Goal: Task Accomplishment & Management: Manage account settings

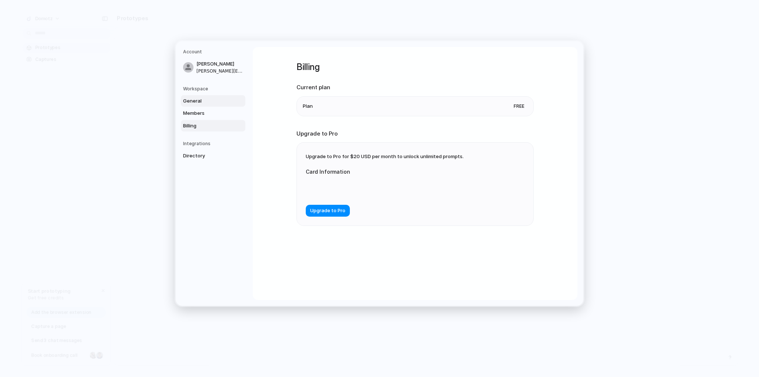
click at [208, 100] on span "General" at bounding box center [206, 100] width 47 height 7
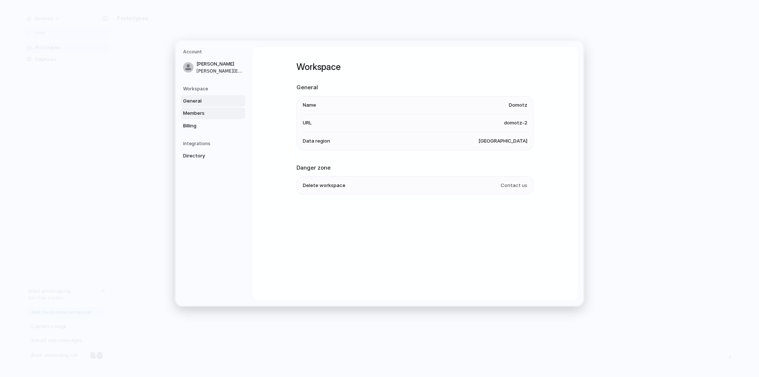
click at [206, 116] on span "Members" at bounding box center [206, 113] width 47 height 7
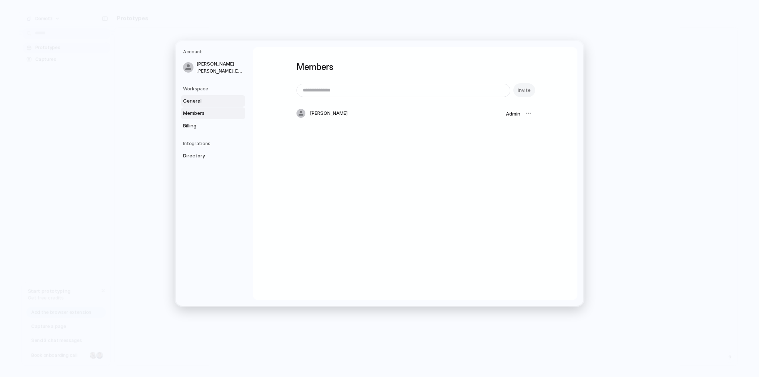
click at [199, 99] on span "General" at bounding box center [206, 100] width 47 height 7
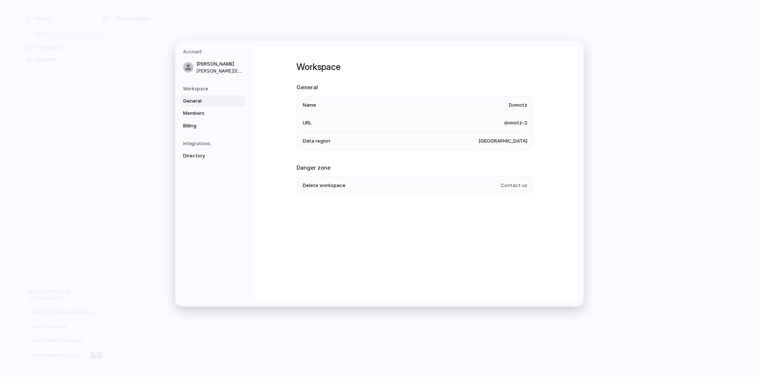
click at [519, 124] on span "domotz-2" at bounding box center [515, 122] width 23 height 7
click at [204, 115] on span "Members" at bounding box center [206, 113] width 47 height 7
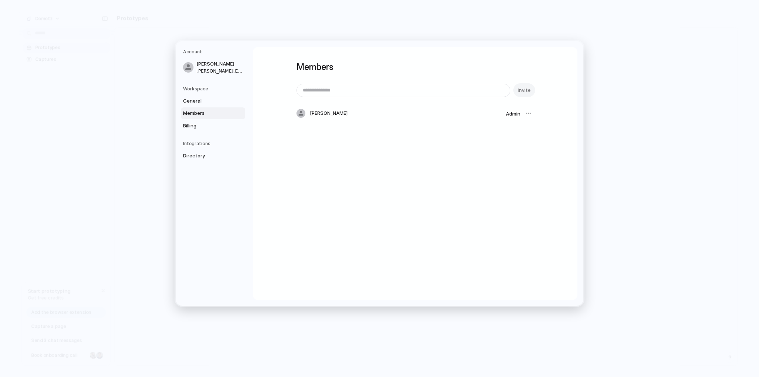
click at [528, 112] on div at bounding box center [528, 113] width 10 height 10
click at [197, 122] on span "Billing" at bounding box center [206, 125] width 47 height 7
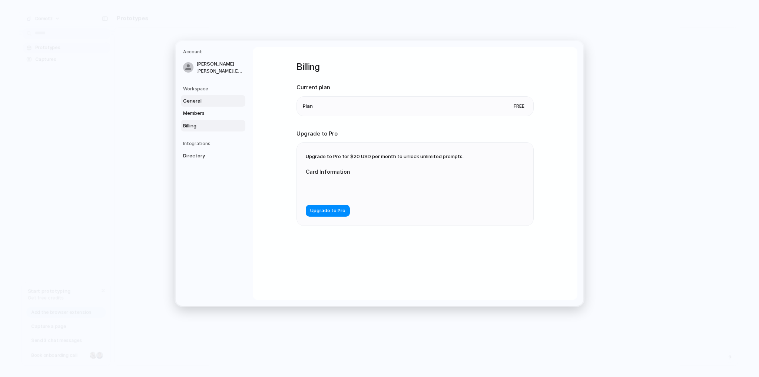
click at [199, 98] on span "General" at bounding box center [206, 100] width 47 height 7
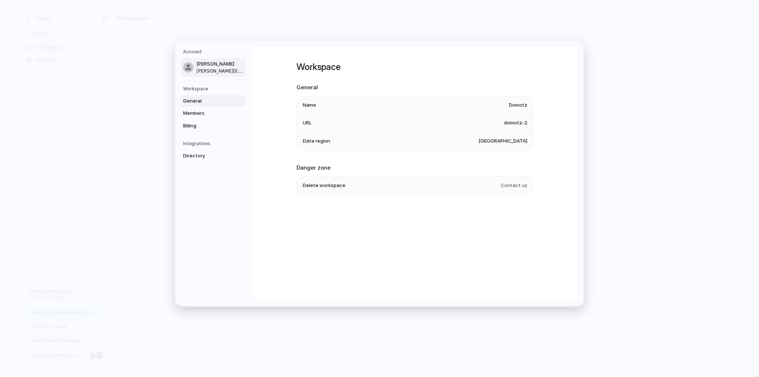
click at [212, 67] on span "[PERSON_NAME][EMAIL_ADDRESS][DOMAIN_NAME]" at bounding box center [219, 70] width 47 height 7
click at [213, 101] on span "General" at bounding box center [206, 100] width 47 height 7
click at [208, 114] on span "Members" at bounding box center [206, 113] width 47 height 7
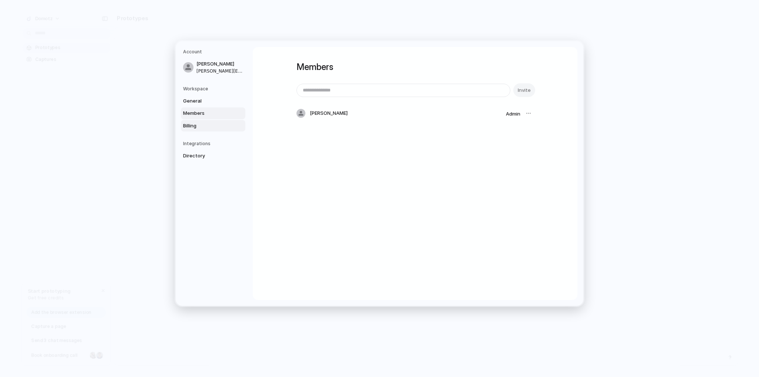
click at [202, 130] on link "Billing" at bounding box center [213, 126] width 65 height 12
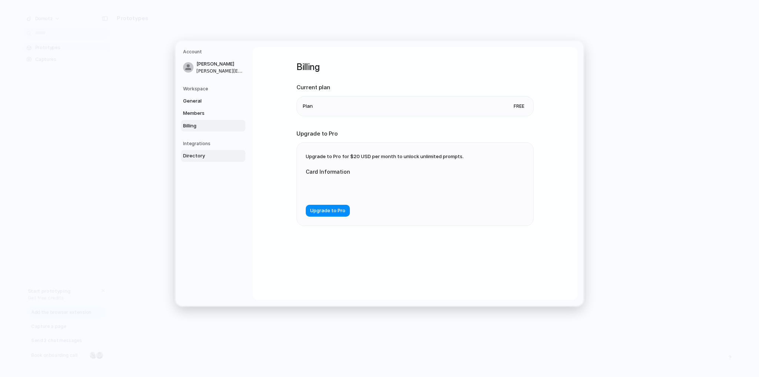
click at [204, 158] on span "Directory" at bounding box center [206, 155] width 47 height 7
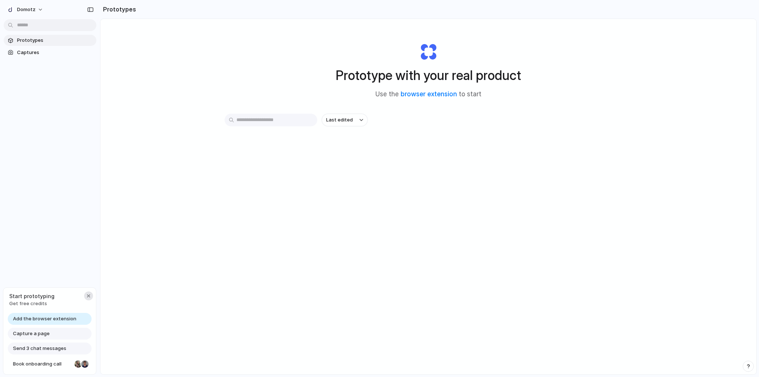
click at [89, 295] on div "button" at bounding box center [89, 296] width 6 height 6
click at [34, 5] on button "Domotz" at bounding box center [25, 10] width 43 height 12
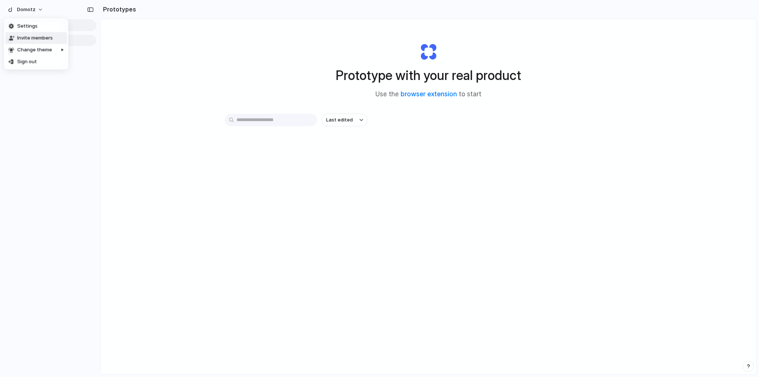
click at [44, 36] on span "Invite members" at bounding box center [35, 37] width 36 height 7
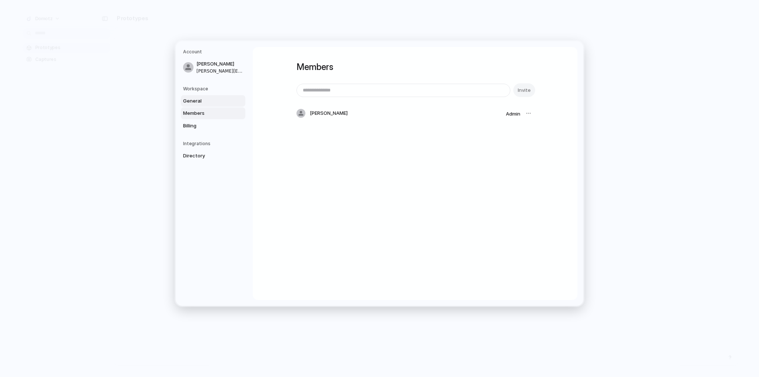
click at [206, 100] on span "General" at bounding box center [206, 100] width 47 height 7
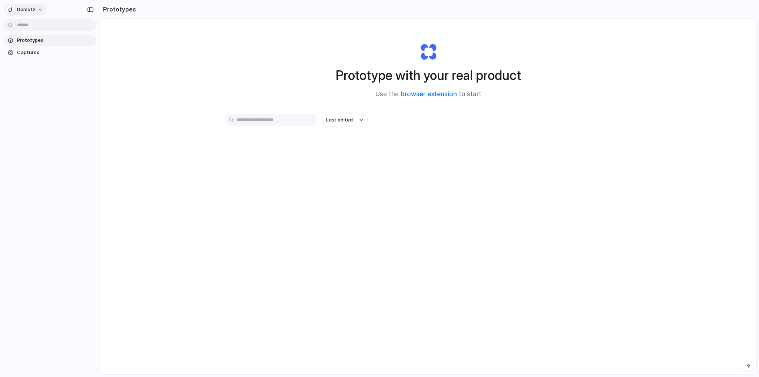
click at [43, 11] on button "Domotz" at bounding box center [25, 10] width 43 height 12
click at [151, 85] on div "Settings Invite members Change theme Sign out" at bounding box center [379, 188] width 759 height 377
click at [33, 11] on span "Domotz" at bounding box center [26, 9] width 19 height 7
click at [40, 28] on li "Settings" at bounding box center [36, 26] width 62 height 12
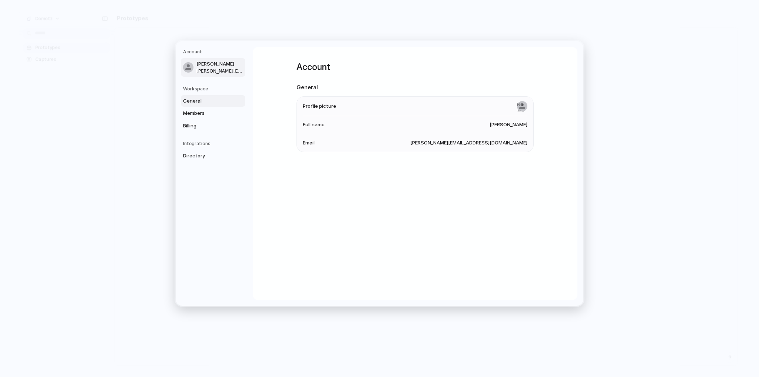
click at [200, 102] on span "General" at bounding box center [206, 100] width 47 height 7
click at [519, 122] on span "domotz-2" at bounding box center [515, 122] width 23 height 7
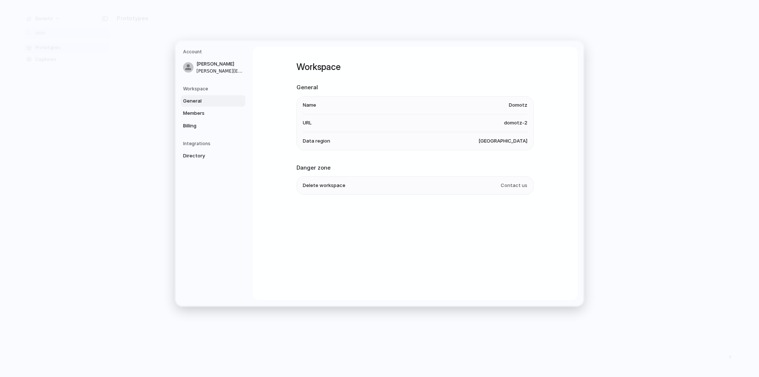
click at [519, 122] on span "domotz-2" at bounding box center [515, 122] width 23 height 7
click at [348, 139] on li "Data region United States" at bounding box center [415, 141] width 225 height 18
click at [321, 103] on li "Name Domotz" at bounding box center [415, 105] width 225 height 18
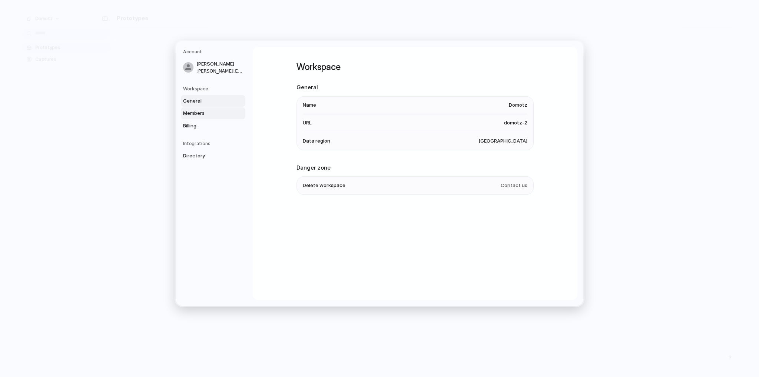
click at [199, 113] on span "Members" at bounding box center [206, 113] width 47 height 7
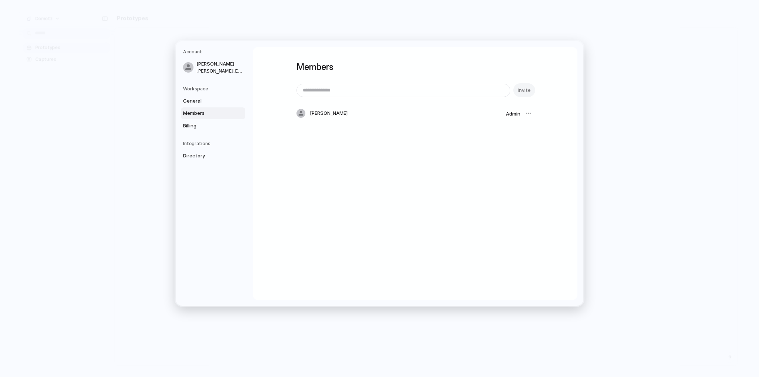
click at [335, 109] on div "[PERSON_NAME]" at bounding box center [400, 113] width 206 height 9
click at [217, 127] on span "Billing" at bounding box center [206, 125] width 47 height 7
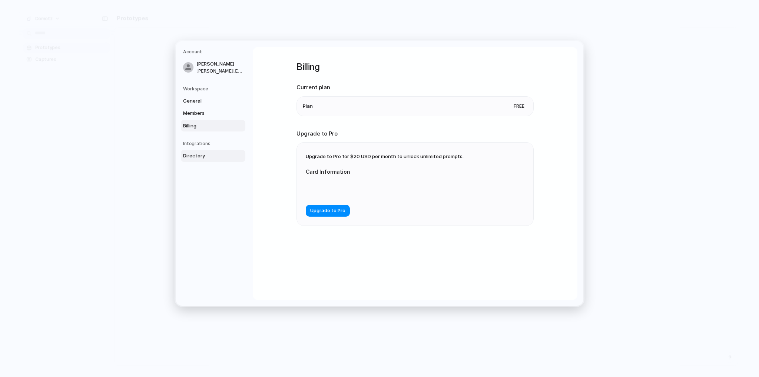
click at [199, 150] on link "Directory" at bounding box center [213, 156] width 65 height 12
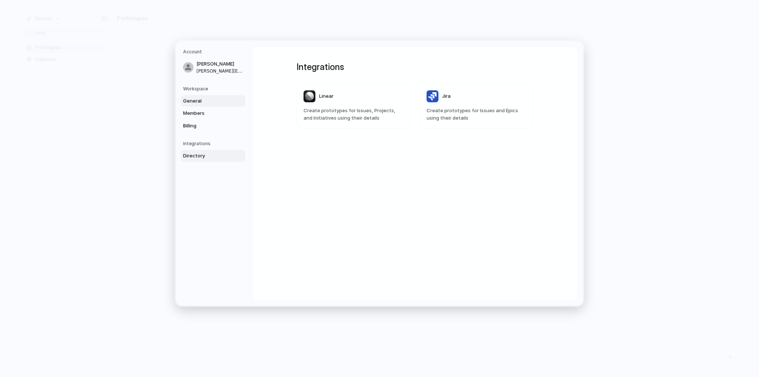
click at [194, 98] on span "General" at bounding box center [206, 100] width 47 height 7
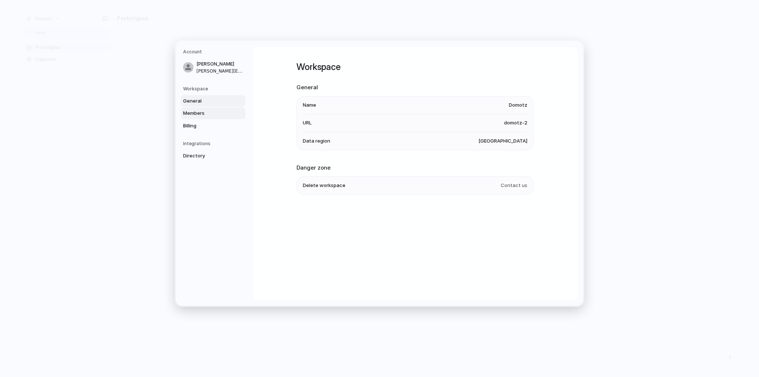
click at [202, 117] on link "Members" at bounding box center [213, 114] width 65 height 12
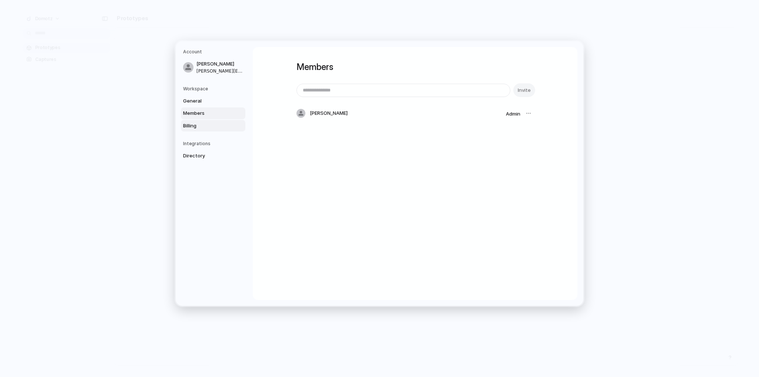
click at [198, 130] on link "Billing" at bounding box center [213, 126] width 65 height 12
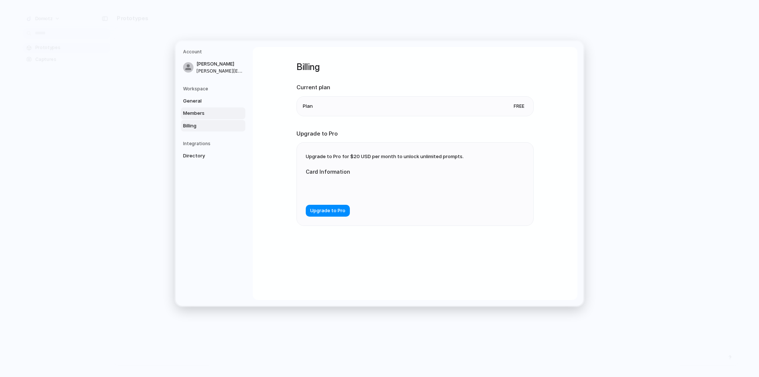
click at [199, 113] on span "Members" at bounding box center [206, 113] width 47 height 7
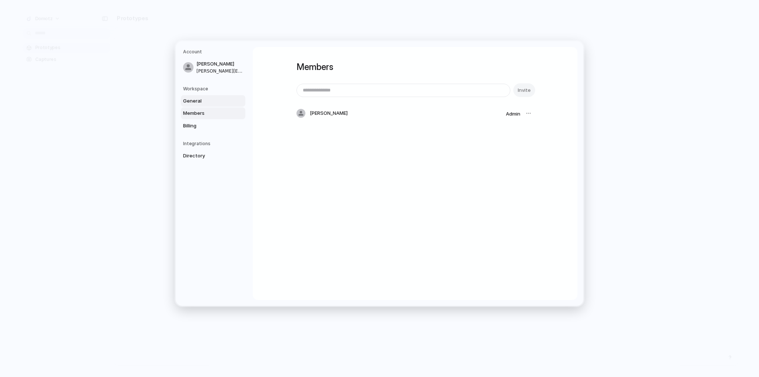
click at [201, 102] on span "General" at bounding box center [206, 100] width 47 height 7
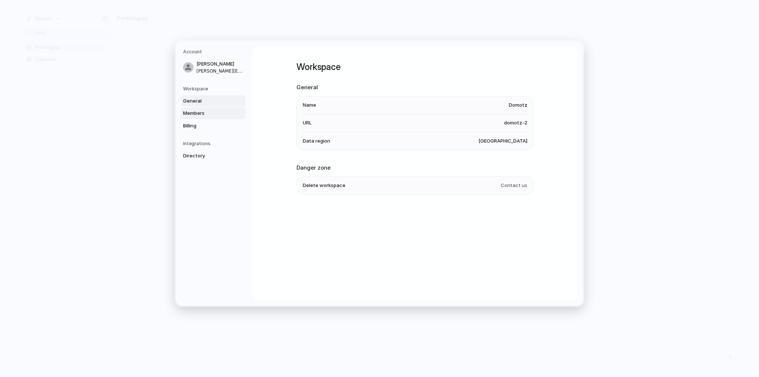
click at [201, 112] on span "Members" at bounding box center [206, 113] width 47 height 7
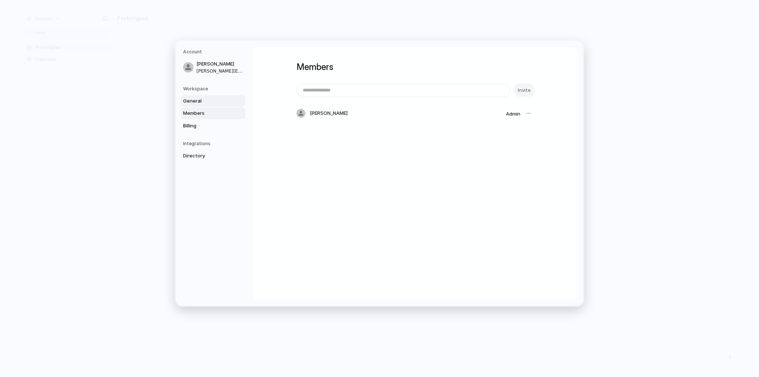
click at [208, 99] on span "General" at bounding box center [206, 100] width 47 height 7
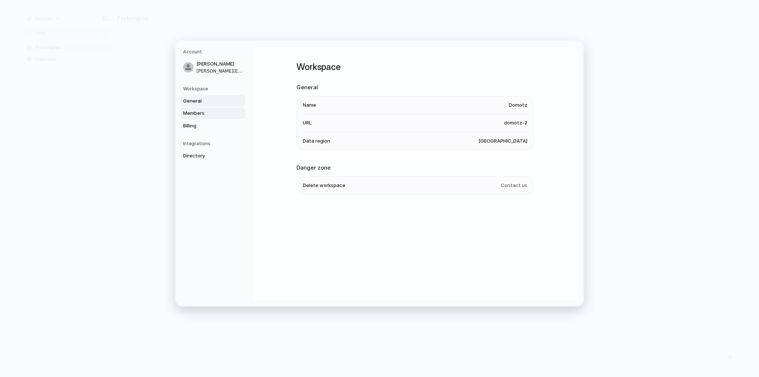
click at [203, 113] on span "Members" at bounding box center [206, 113] width 47 height 7
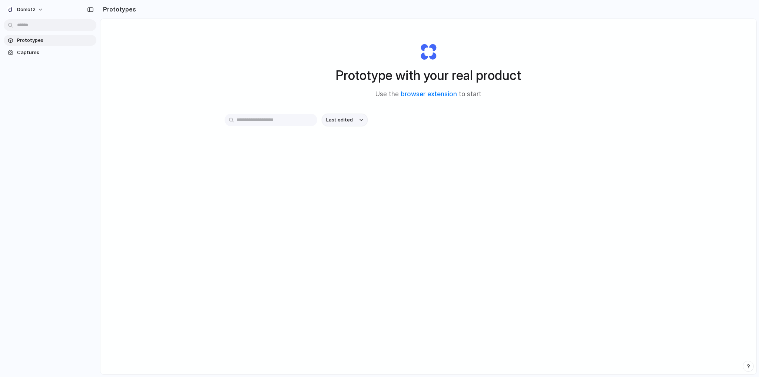
click at [348, 122] on span "Last edited" at bounding box center [339, 119] width 27 height 7
click at [41, 54] on span "Captures" at bounding box center [55, 52] width 76 height 7
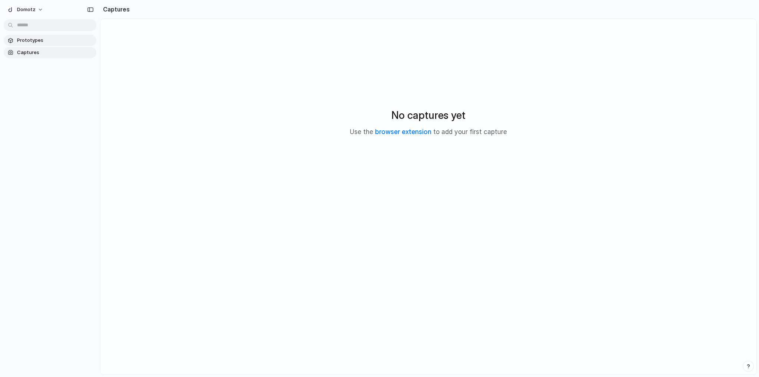
click at [43, 39] on span "Prototypes" at bounding box center [55, 40] width 76 height 7
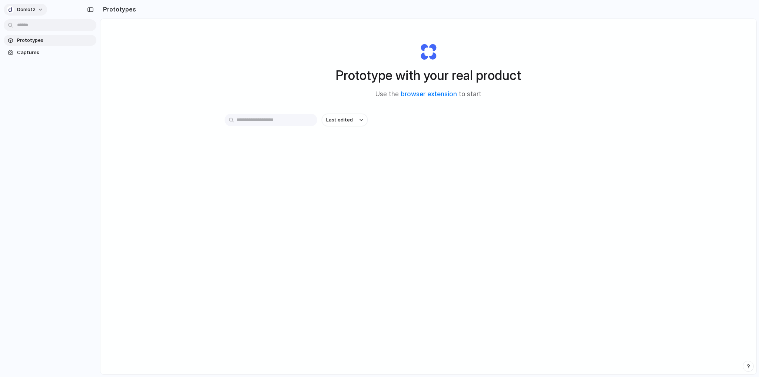
click at [28, 10] on span "Domotz" at bounding box center [26, 9] width 19 height 7
click at [42, 26] on li "Settings" at bounding box center [36, 26] width 62 height 12
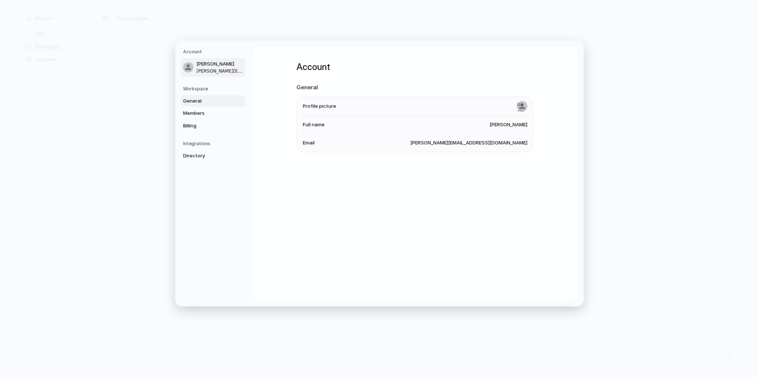
click at [197, 106] on link "General" at bounding box center [213, 101] width 65 height 12
click at [198, 118] on link "Members" at bounding box center [213, 114] width 65 height 12
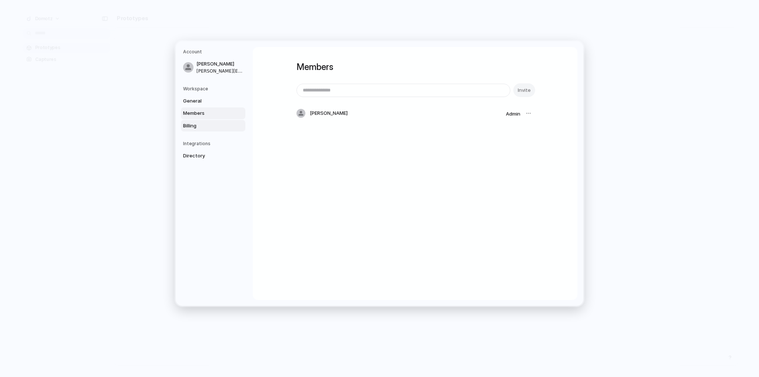
click at [198, 131] on link "Billing" at bounding box center [213, 126] width 65 height 12
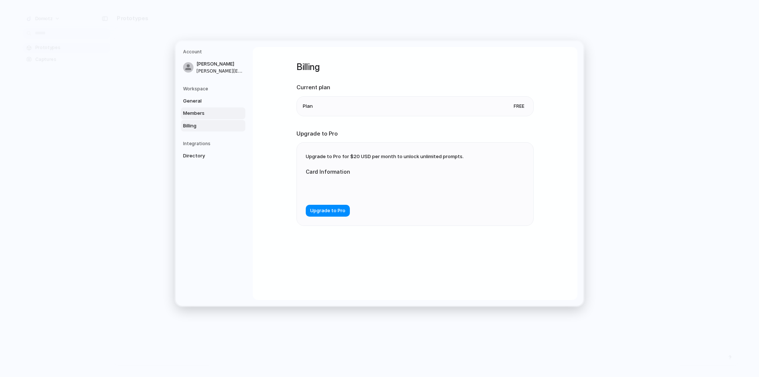
click at [198, 114] on span "Members" at bounding box center [206, 113] width 47 height 7
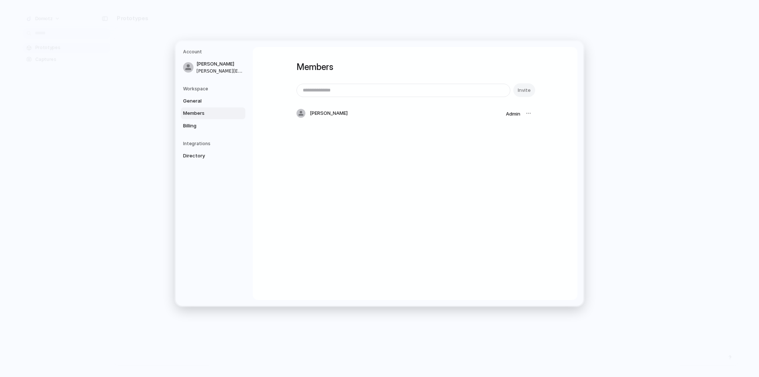
click at [526, 112] on div at bounding box center [528, 113] width 10 height 10
click at [202, 105] on link "General" at bounding box center [213, 101] width 65 height 12
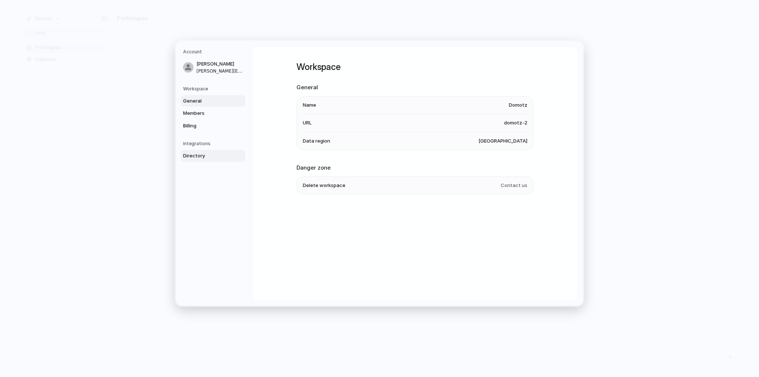
click at [196, 157] on span "Directory" at bounding box center [206, 155] width 47 height 7
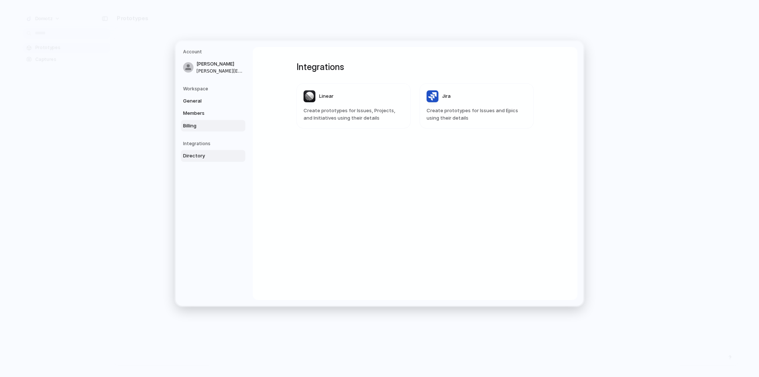
click at [202, 125] on span "Billing" at bounding box center [206, 125] width 47 height 7
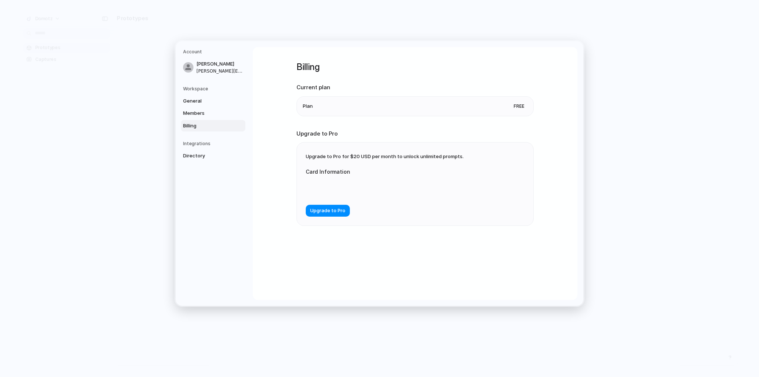
drag, startPoint x: 403, startPoint y: 258, endPoint x: 389, endPoint y: 241, distance: 22.9
click at [401, 257] on div "Billing Current plan Plan Free Upgrade to Pro Upgrade to Pro for $20 USD per mo…" at bounding box center [415, 153] width 237 height 212
click at [332, 211] on span "Upgrade to Pro" at bounding box center [327, 210] width 35 height 7
click at [325, 279] on div "Billing Current plan Plan Free Upgrade to Pro Upgrade to Pro for $20 USD per mo…" at bounding box center [415, 165] width 237 height 236
click at [209, 70] on span "[PERSON_NAME][EMAIL_ADDRESS][DOMAIN_NAME]" at bounding box center [219, 70] width 47 height 7
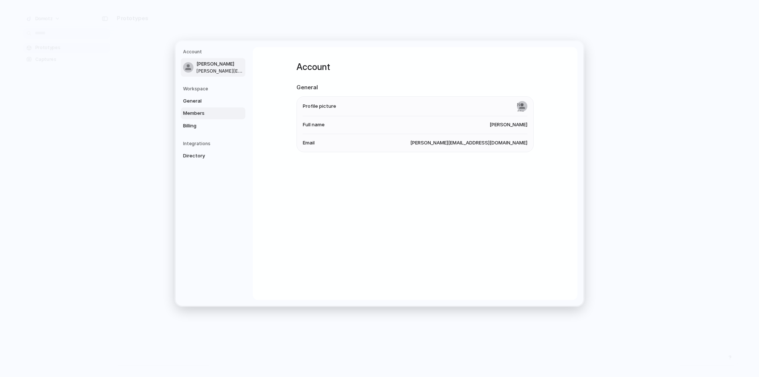
click at [206, 116] on span "Members" at bounding box center [206, 113] width 47 height 7
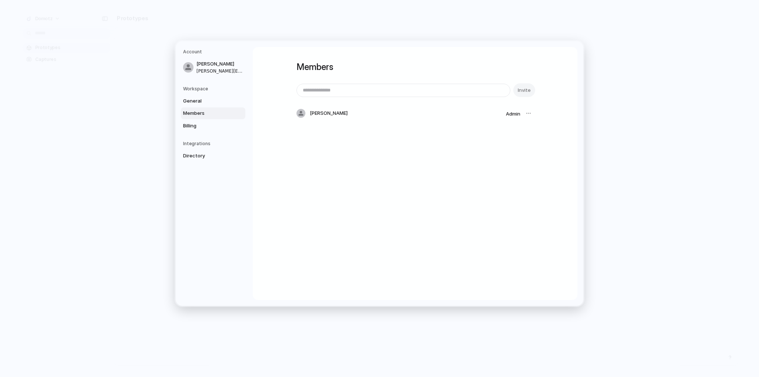
click at [513, 112] on span "Admin" at bounding box center [513, 114] width 14 height 6
click at [202, 100] on span "General" at bounding box center [206, 100] width 47 height 7
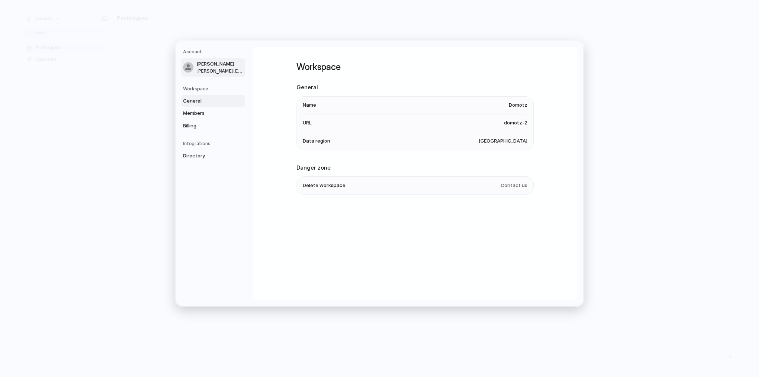
click at [205, 67] on span "[PERSON_NAME][EMAIL_ADDRESS][DOMAIN_NAME]" at bounding box center [219, 70] width 47 height 7
click at [201, 100] on span "General" at bounding box center [206, 100] width 47 height 7
drag, startPoint x: 505, startPoint y: 123, endPoint x: 530, endPoint y: 123, distance: 25.2
click at [530, 123] on ul "Name Domotz URL domotz-2 Data region United States" at bounding box center [415, 123] width 237 height 54
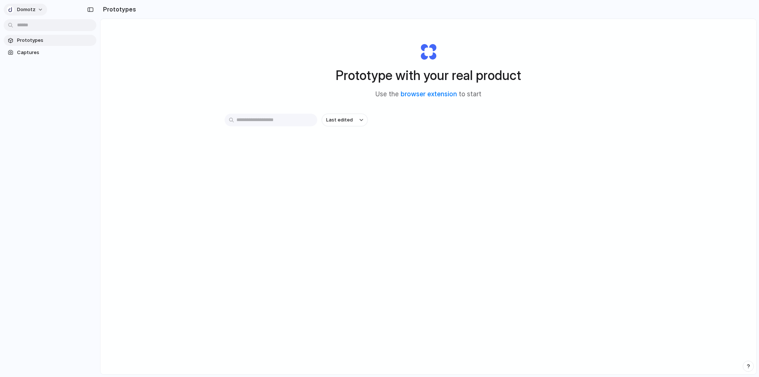
click at [33, 11] on span "Domotz" at bounding box center [26, 9] width 19 height 7
click at [222, 59] on div "Settings Invite members Change theme Sign out" at bounding box center [379, 188] width 759 height 377
click at [24, 8] on span "Domotz" at bounding box center [26, 9] width 19 height 7
click at [39, 64] on li "Sign out" at bounding box center [36, 62] width 62 height 12
click at [43, 10] on button "Domotz" at bounding box center [25, 10] width 43 height 12
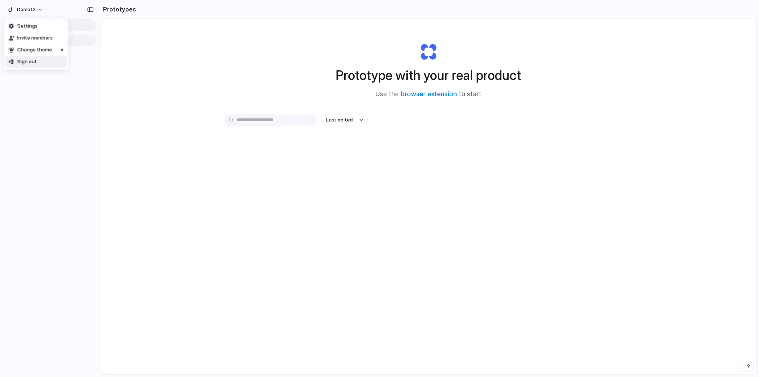
click at [35, 65] on li "Sign out" at bounding box center [36, 62] width 62 height 12
click at [154, 113] on div "Prototype with your real product Use the browser extension to start Last edited" at bounding box center [428, 216] width 656 height 395
click at [38, 8] on button "Domotz" at bounding box center [25, 10] width 43 height 12
click at [41, 54] on span "Captures" at bounding box center [55, 52] width 76 height 7
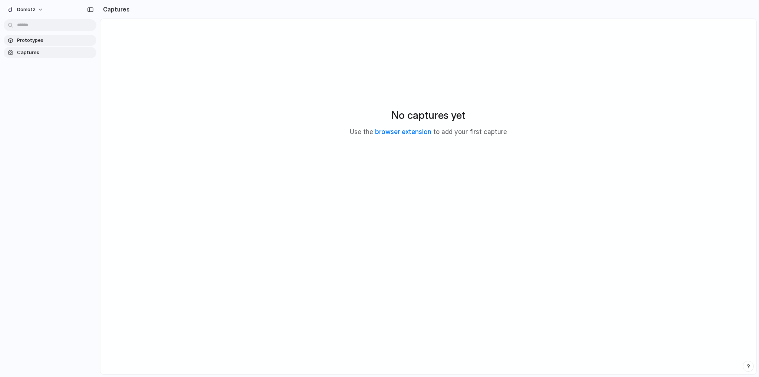
click at [39, 43] on span "Prototypes" at bounding box center [55, 40] width 76 height 7
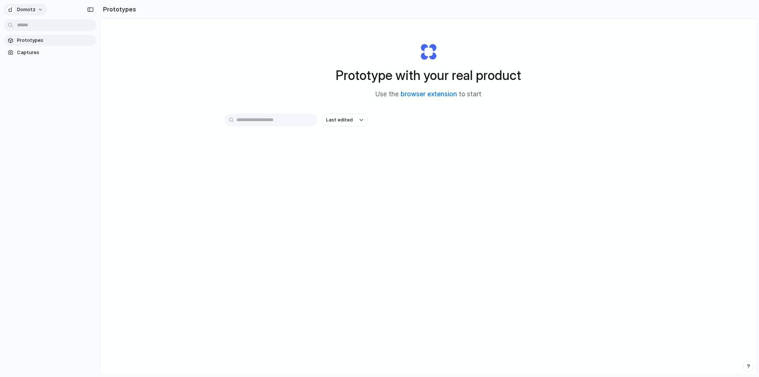
click at [37, 14] on button "Domotz" at bounding box center [25, 10] width 43 height 12
click at [39, 60] on li "Sign out" at bounding box center [36, 62] width 62 height 12
click at [39, 11] on button "Domotz" at bounding box center [25, 10] width 43 height 12
click at [30, 27] on span "Settings" at bounding box center [27, 26] width 20 height 7
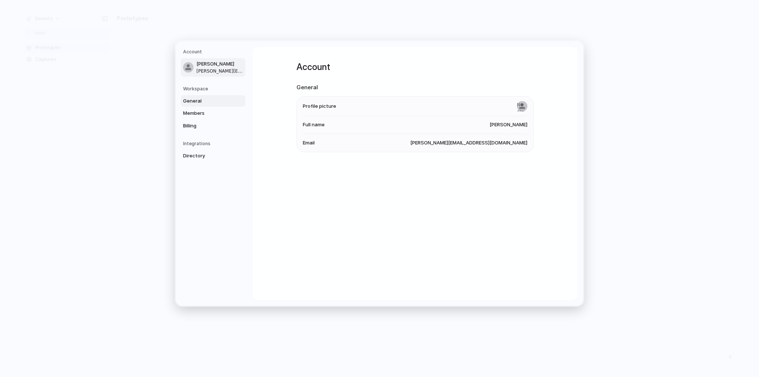
click at [208, 101] on span "General" at bounding box center [206, 100] width 47 height 7
click at [222, 63] on span "Alessandro Casella" at bounding box center [219, 63] width 47 height 7
click at [204, 116] on span "Members" at bounding box center [206, 113] width 47 height 7
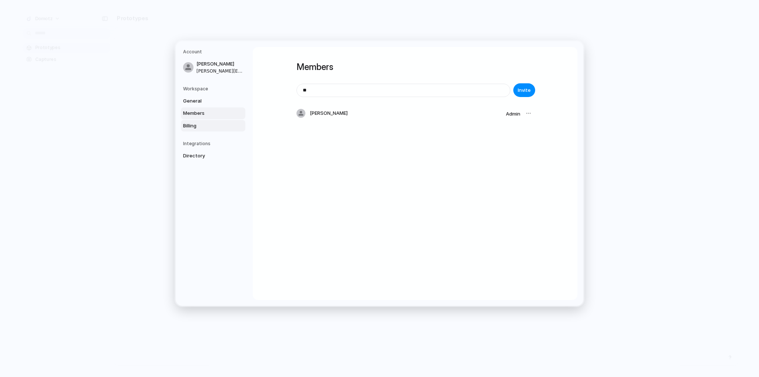
type input "*"
click at [211, 150] on link "Directory" at bounding box center [213, 156] width 65 height 12
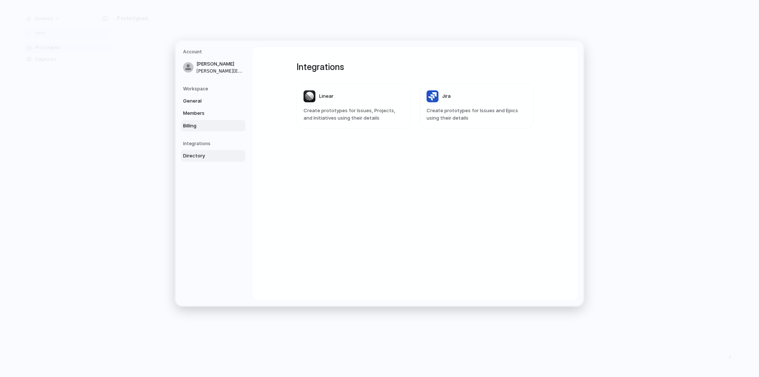
click at [199, 128] on span "Billing" at bounding box center [206, 125] width 47 height 7
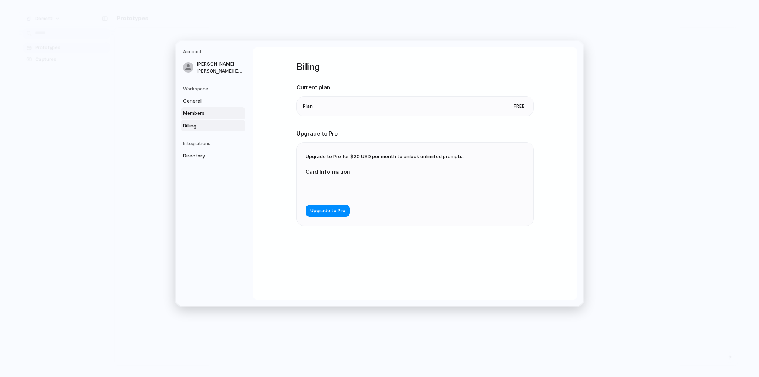
click at [202, 113] on span "Members" at bounding box center [206, 113] width 47 height 7
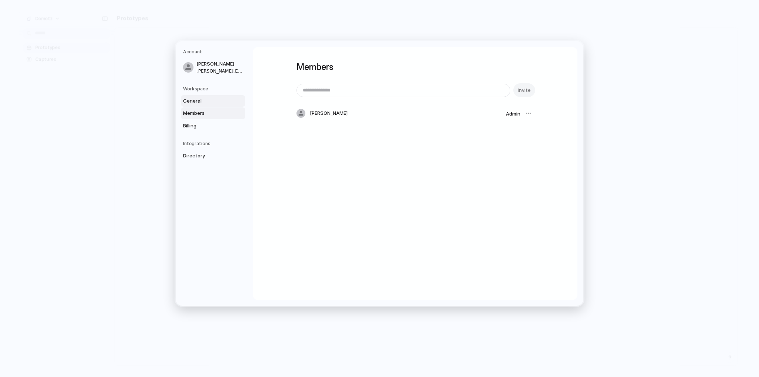
click at [204, 100] on span "General" at bounding box center [206, 100] width 47 height 7
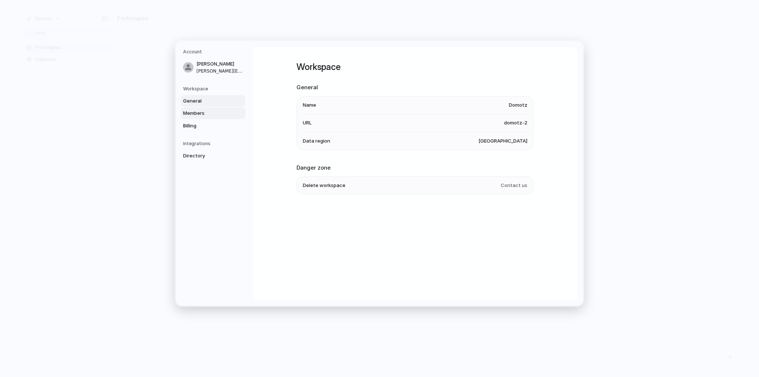
click at [201, 113] on span "Members" at bounding box center [206, 113] width 47 height 7
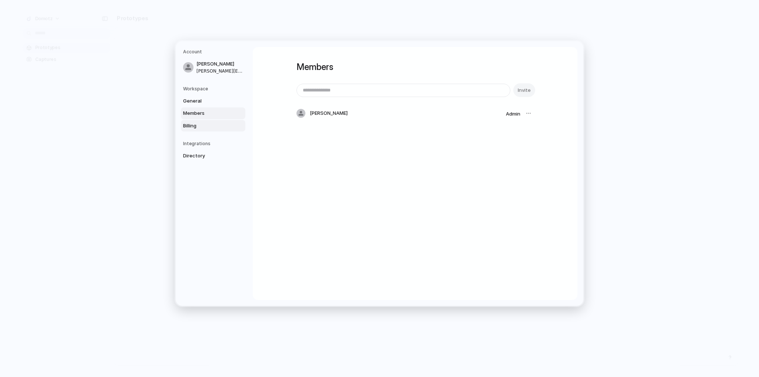
click at [200, 130] on link "Billing" at bounding box center [213, 126] width 65 height 12
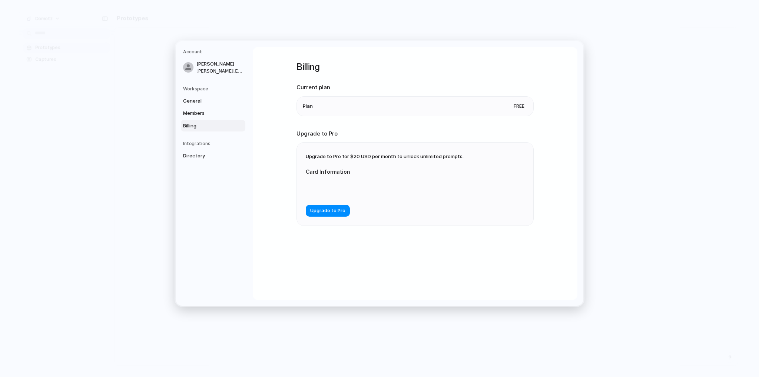
click at [200, 122] on span "Billing" at bounding box center [206, 125] width 47 height 7
click at [204, 114] on span "Members" at bounding box center [206, 113] width 47 height 7
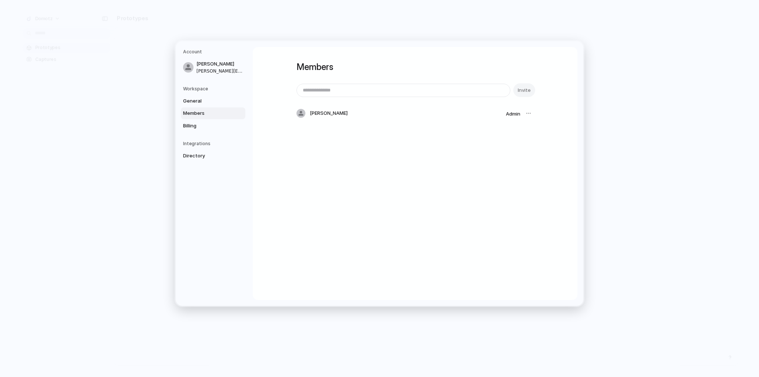
click at [528, 91] on div "Invite" at bounding box center [415, 90] width 237 height 14
drag, startPoint x: 528, startPoint y: 91, endPoint x: 519, endPoint y: 92, distance: 8.9
click at [523, 92] on div "Invite" at bounding box center [415, 90] width 237 height 14
click at [406, 93] on input "email" at bounding box center [403, 90] width 213 height 13
click at [421, 235] on div "Members Invite Alessandro Casella Admin" at bounding box center [415, 173] width 325 height 253
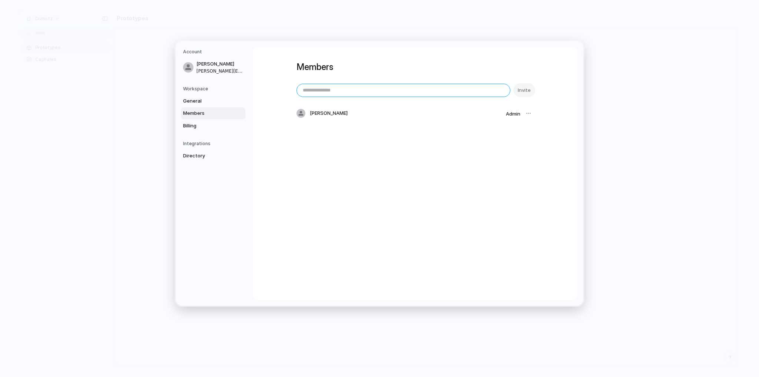
click at [410, 89] on input "email" at bounding box center [403, 90] width 213 height 13
type input "**********"
click at [495, 92] on input "**********" at bounding box center [403, 90] width 213 height 13
click at [457, 163] on div "**********" at bounding box center [415, 173] width 325 height 253
click at [390, 93] on input "**********" at bounding box center [403, 90] width 213 height 13
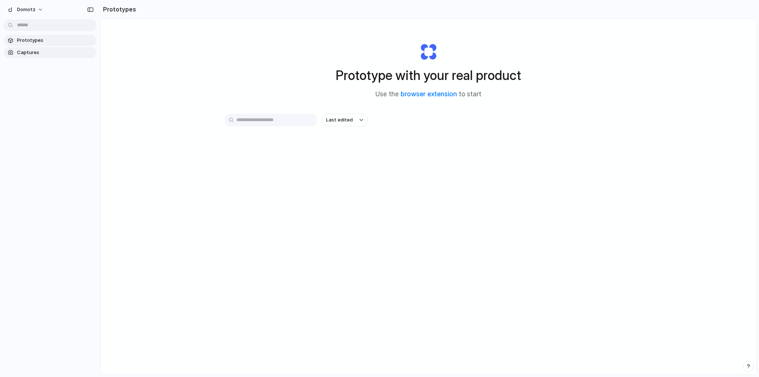
click at [37, 52] on span "Captures" at bounding box center [55, 52] width 76 height 7
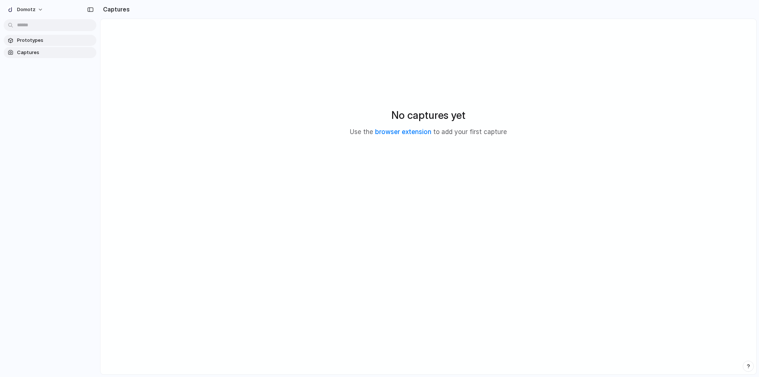
click at [39, 42] on span "Prototypes" at bounding box center [55, 40] width 76 height 7
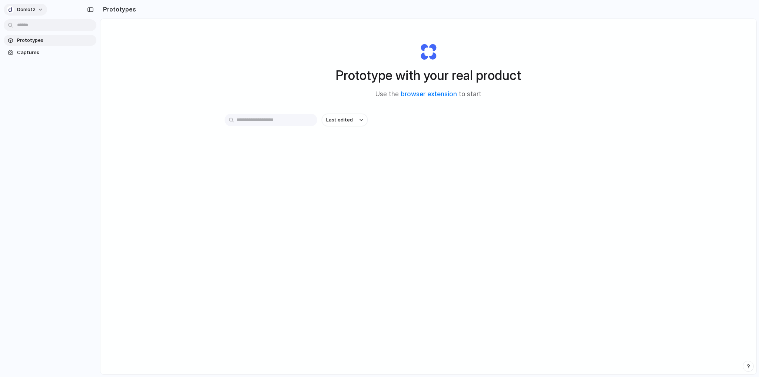
click at [38, 9] on button "Domotz" at bounding box center [25, 10] width 43 height 12
click at [160, 114] on div "Settings Invite members Change theme Sign out" at bounding box center [379, 188] width 759 height 377
click at [30, 7] on span "Domotz" at bounding box center [26, 9] width 19 height 7
click at [47, 40] on span "Invite members" at bounding box center [35, 37] width 36 height 7
click at [36, 13] on button "Domotz" at bounding box center [25, 10] width 43 height 12
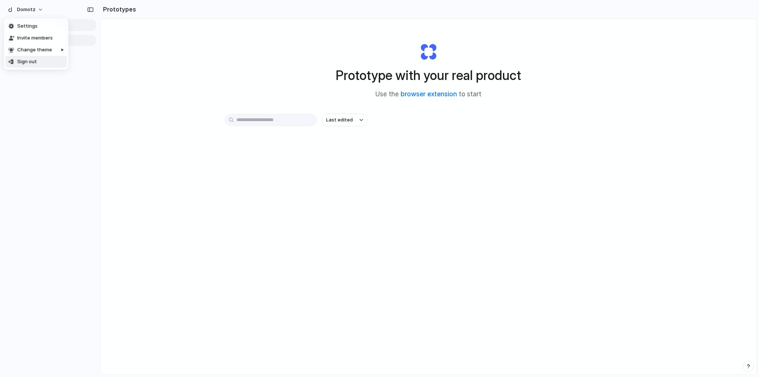
click at [22, 60] on span "Sign out" at bounding box center [27, 61] width 20 height 7
click at [37, 8] on button "Domotz" at bounding box center [25, 10] width 43 height 12
click at [32, 62] on span "Sign out" at bounding box center [27, 61] width 20 height 7
click at [37, 10] on button "Domotz" at bounding box center [25, 10] width 43 height 12
click at [169, 76] on div "Settings Invite members Change theme Sign out" at bounding box center [379, 188] width 759 height 377
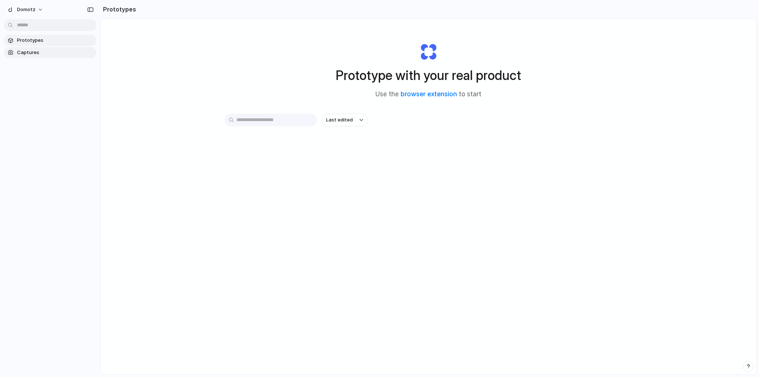
click at [39, 54] on span "Captures" at bounding box center [55, 52] width 76 height 7
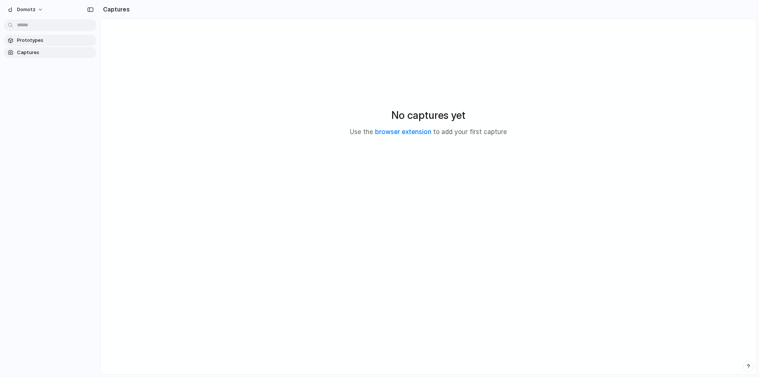
click at [40, 41] on span "Prototypes" at bounding box center [55, 40] width 76 height 7
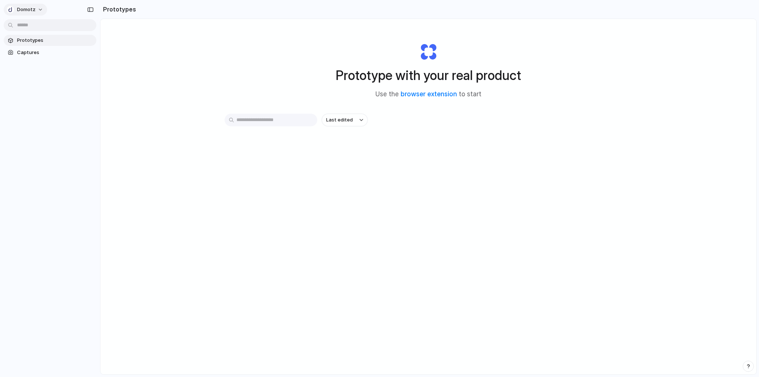
click at [33, 10] on span "Domotz" at bounding box center [26, 9] width 19 height 7
click at [42, 9] on button "Domotz" at bounding box center [25, 10] width 43 height 12
click at [169, 89] on div "Settings Invite members Change theme Sign out" at bounding box center [379, 188] width 759 height 377
click at [36, 9] on button "Domotz" at bounding box center [25, 10] width 43 height 12
click at [31, 11] on span "Domotz" at bounding box center [26, 9] width 19 height 7
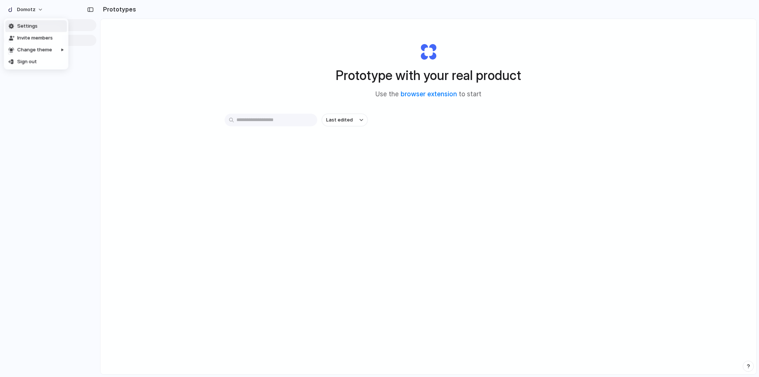
click at [40, 29] on li "Settings" at bounding box center [36, 26] width 62 height 12
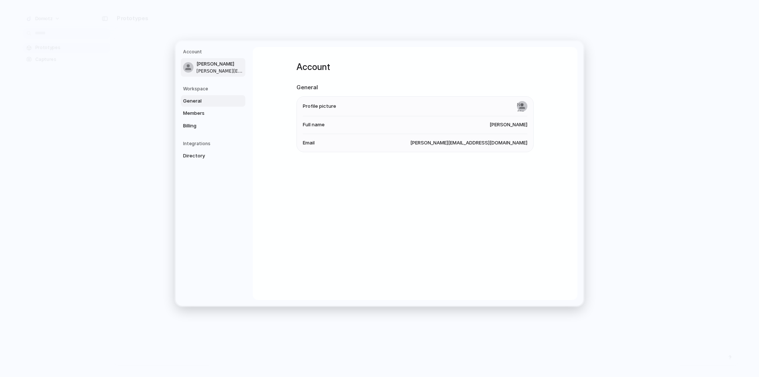
click at [210, 101] on span "General" at bounding box center [206, 100] width 47 height 7
click at [206, 115] on span "Members" at bounding box center [206, 113] width 47 height 7
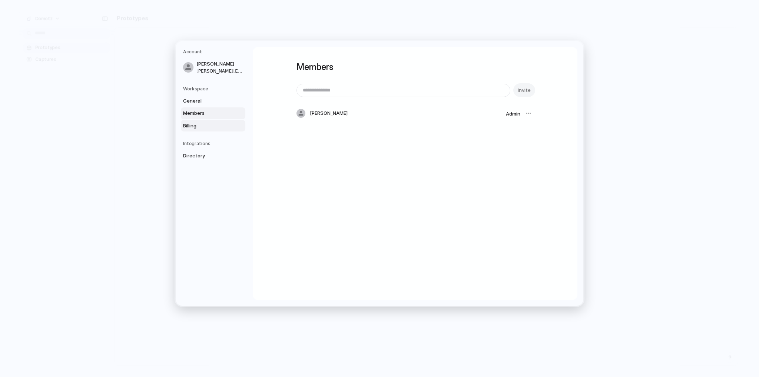
click at [201, 128] on span "Billing" at bounding box center [206, 125] width 47 height 7
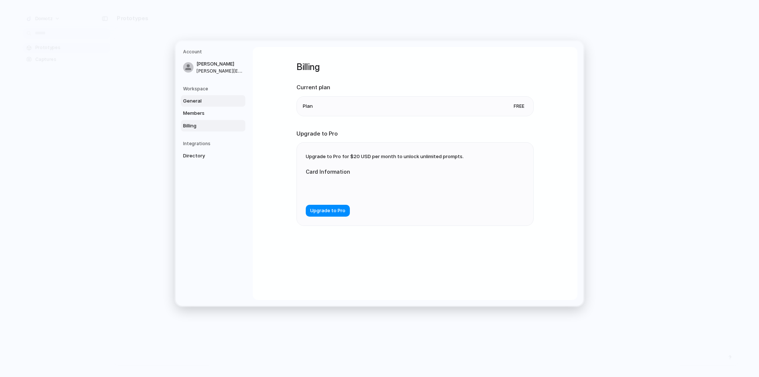
click at [202, 105] on link "General" at bounding box center [213, 101] width 65 height 12
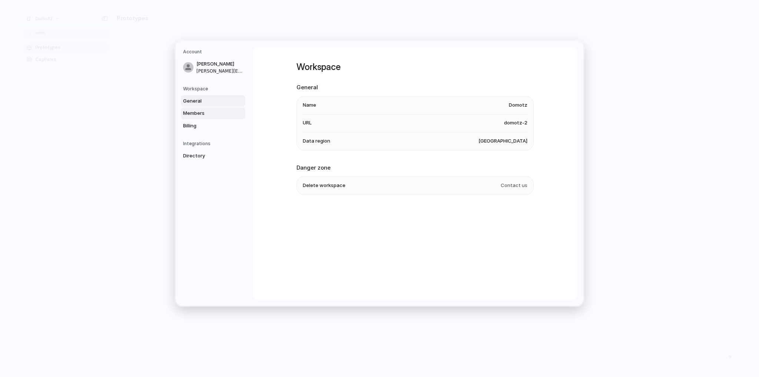
click at [202, 112] on span "Members" at bounding box center [206, 113] width 47 height 7
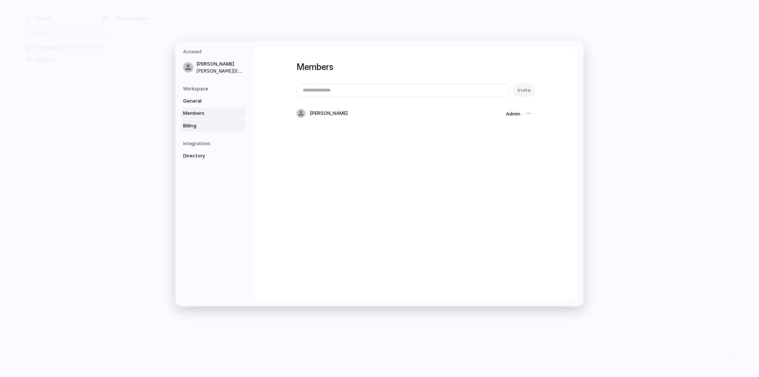
click at [192, 128] on span "Billing" at bounding box center [206, 125] width 47 height 7
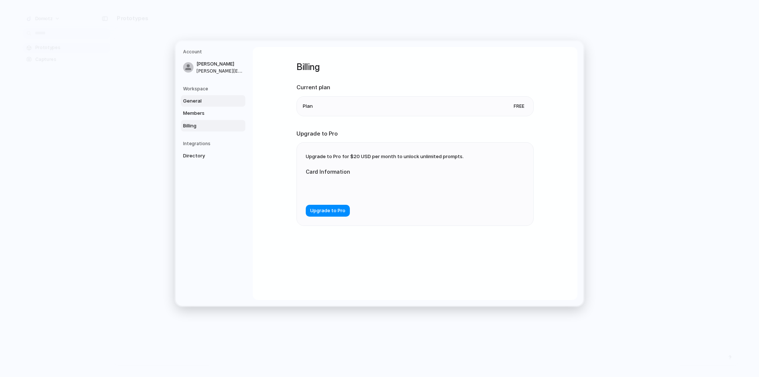
click at [199, 97] on span "General" at bounding box center [206, 100] width 47 height 7
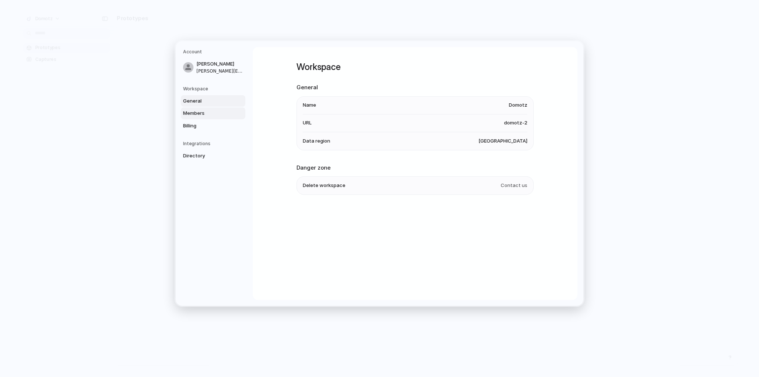
click at [200, 115] on span "Members" at bounding box center [206, 113] width 47 height 7
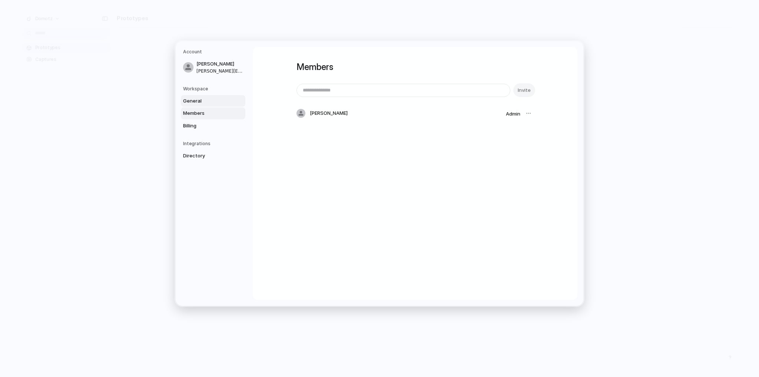
click at [197, 103] on span "General" at bounding box center [206, 100] width 47 height 7
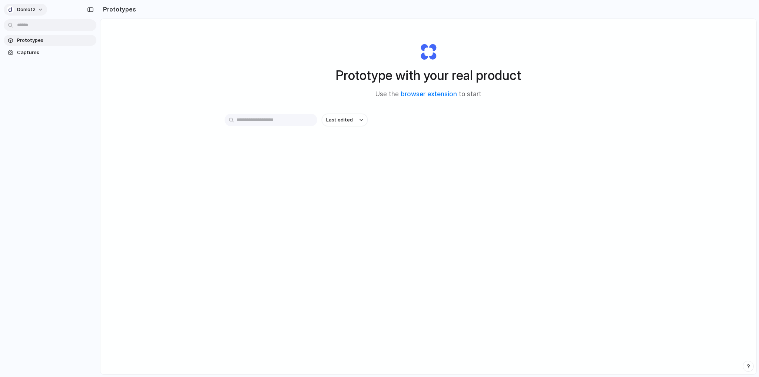
click at [30, 12] on span "Domotz" at bounding box center [26, 9] width 19 height 7
click at [34, 67] on ul "Settings Invite members Change theme Sign out" at bounding box center [36, 44] width 65 height 51
click at [32, 64] on span "Sign out" at bounding box center [27, 61] width 20 height 7
click at [36, 12] on button "Domotz" at bounding box center [25, 10] width 43 height 12
click at [41, 26] on li "Settings" at bounding box center [36, 26] width 62 height 12
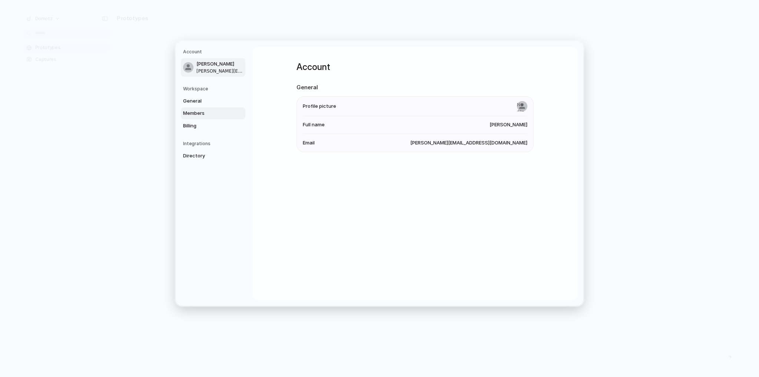
click at [205, 113] on span "Members" at bounding box center [206, 113] width 47 height 7
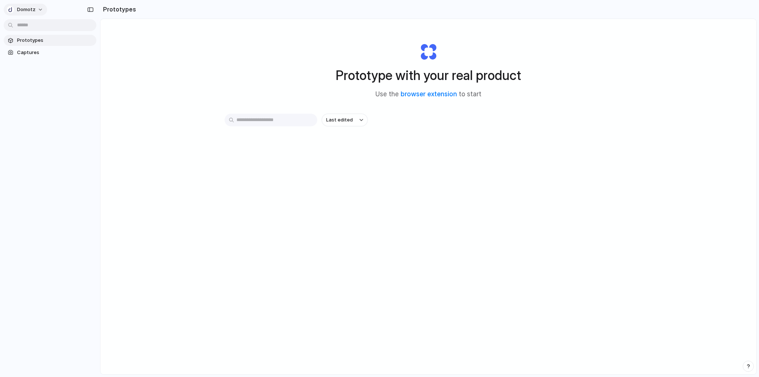
click at [36, 8] on button "Domotz" at bounding box center [25, 10] width 43 height 12
click at [44, 60] on li "Sign out" at bounding box center [36, 62] width 62 height 12
